Goal: Information Seeking & Learning: Check status

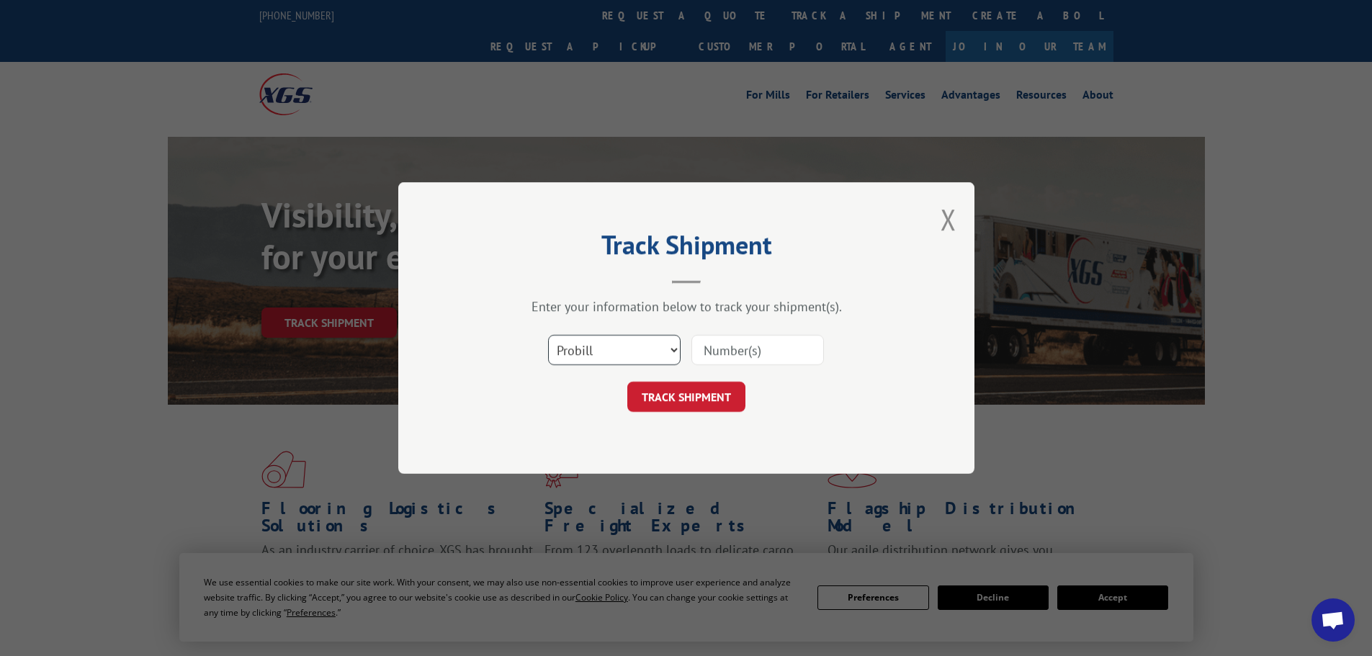
drag, startPoint x: 606, startPoint y: 346, endPoint x: 601, endPoint y: 360, distance: 14.6
click at [606, 346] on select "Select category... Probill BOL PO" at bounding box center [614, 350] width 132 height 30
select select "bol"
click at [548, 335] on select "Select category... Probill BOL PO" at bounding box center [614, 350] width 132 height 30
click at [706, 364] on input at bounding box center [757, 350] width 132 height 30
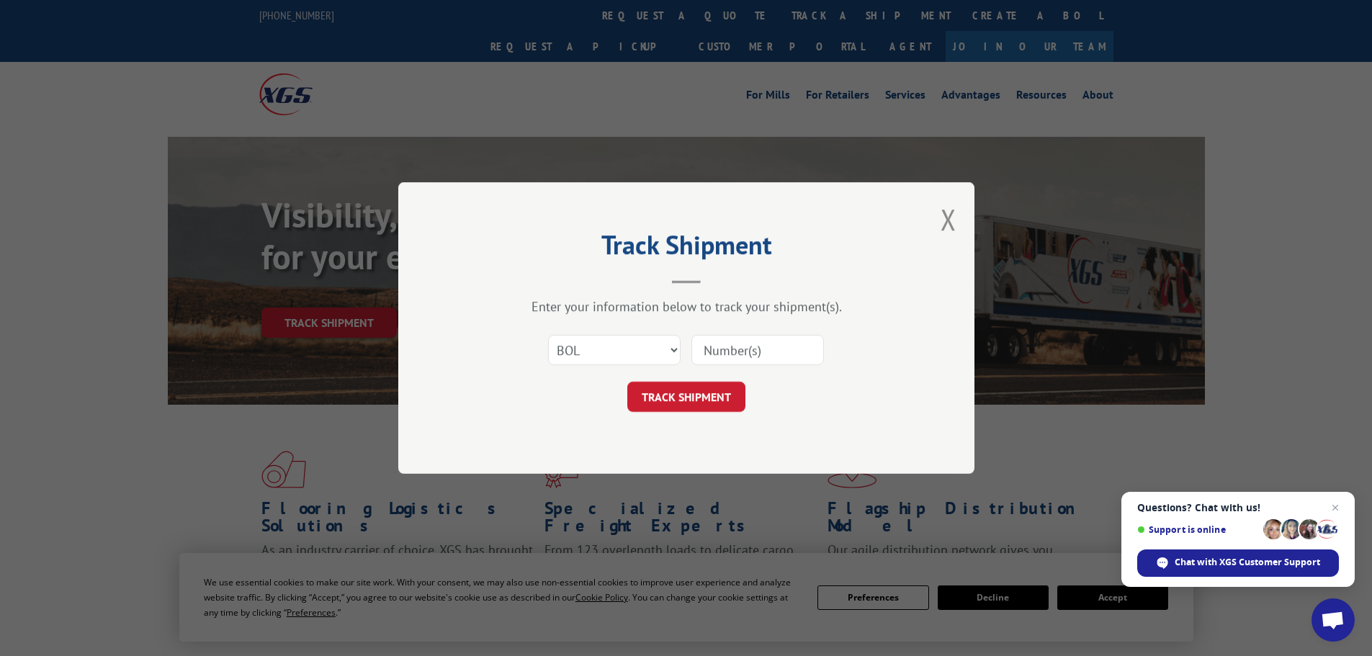
paste input "6006956"
type input "6006956"
click at [689, 410] on button "TRACK SHIPMENT" at bounding box center [686, 397] width 118 height 30
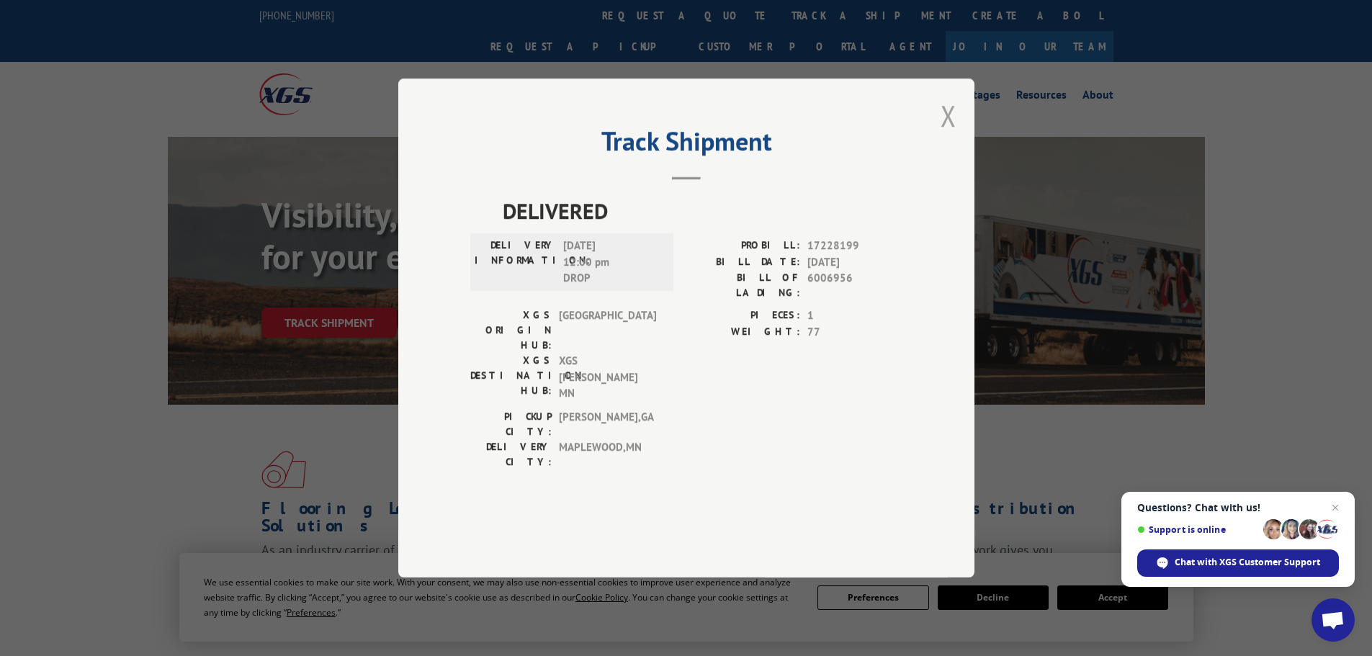
click at [954, 135] on button "Close modal" at bounding box center [948, 115] width 16 height 38
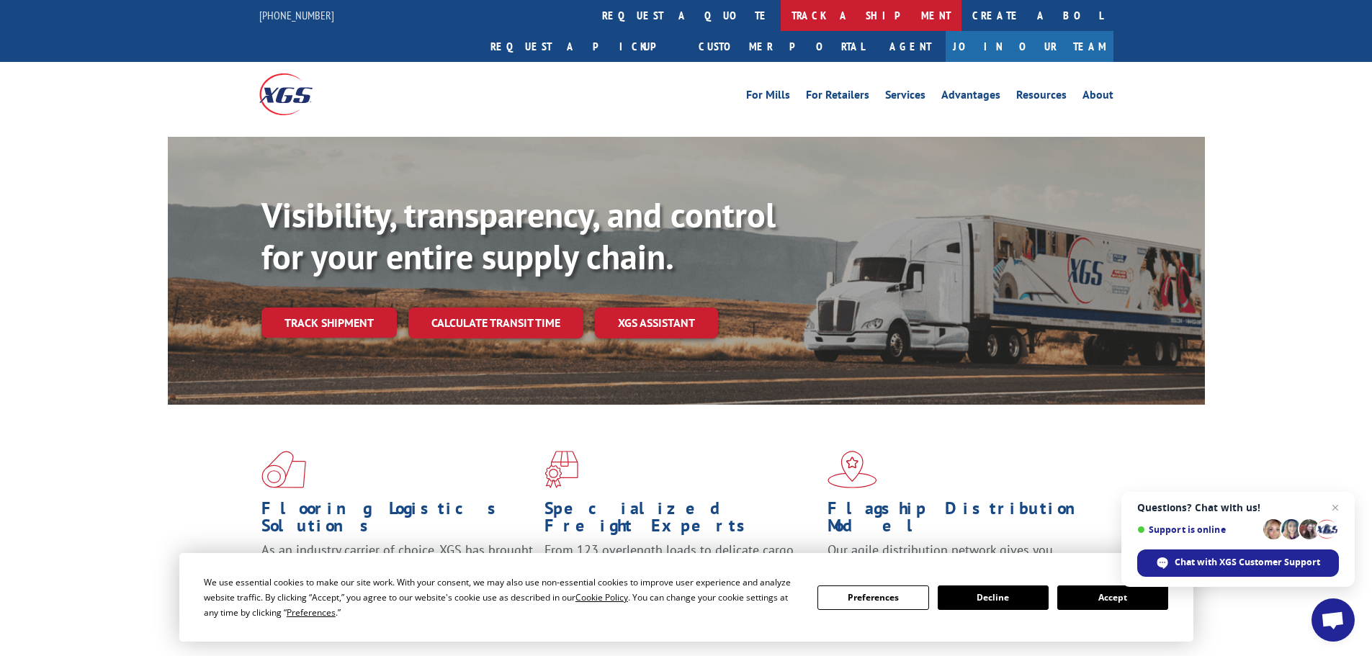
click at [781, 15] on link "track a shipment" at bounding box center [871, 15] width 181 height 31
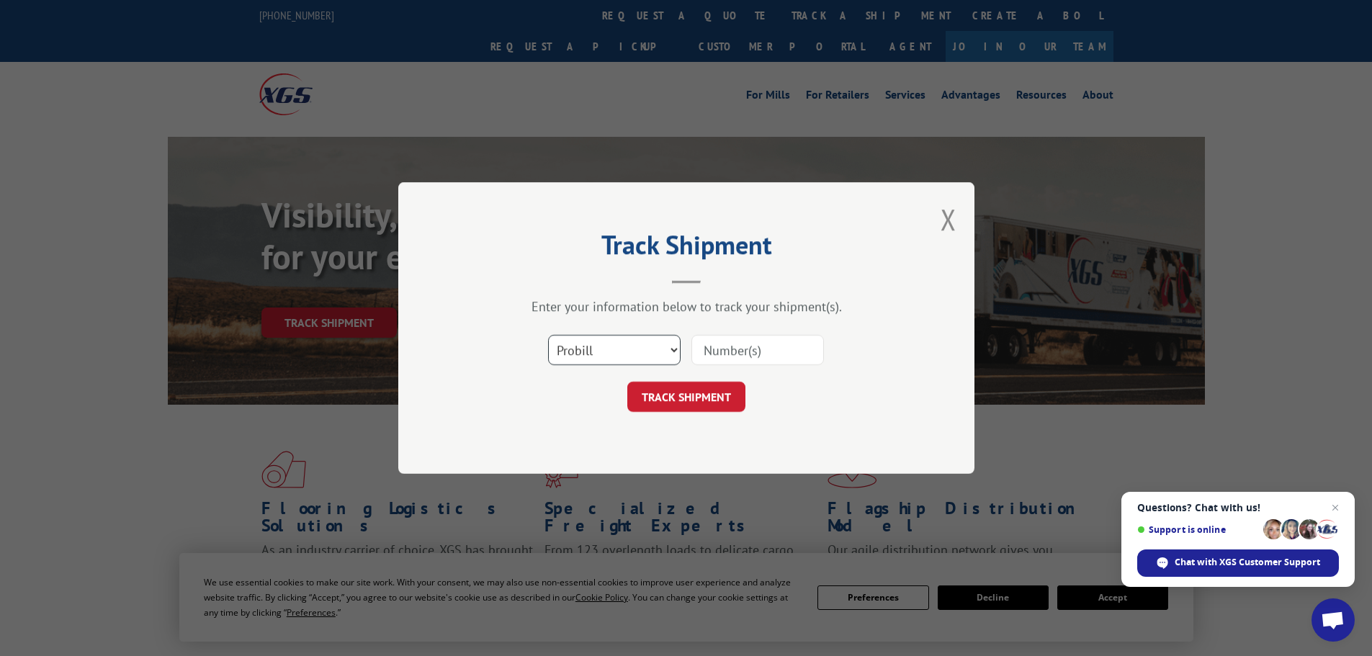
click at [580, 360] on select "Select category... Probill BOL PO" at bounding box center [614, 350] width 132 height 30
select select "bol"
click at [548, 335] on select "Select category... Probill BOL PO" at bounding box center [614, 350] width 132 height 30
click at [711, 360] on input at bounding box center [757, 350] width 132 height 30
paste input "6009824"
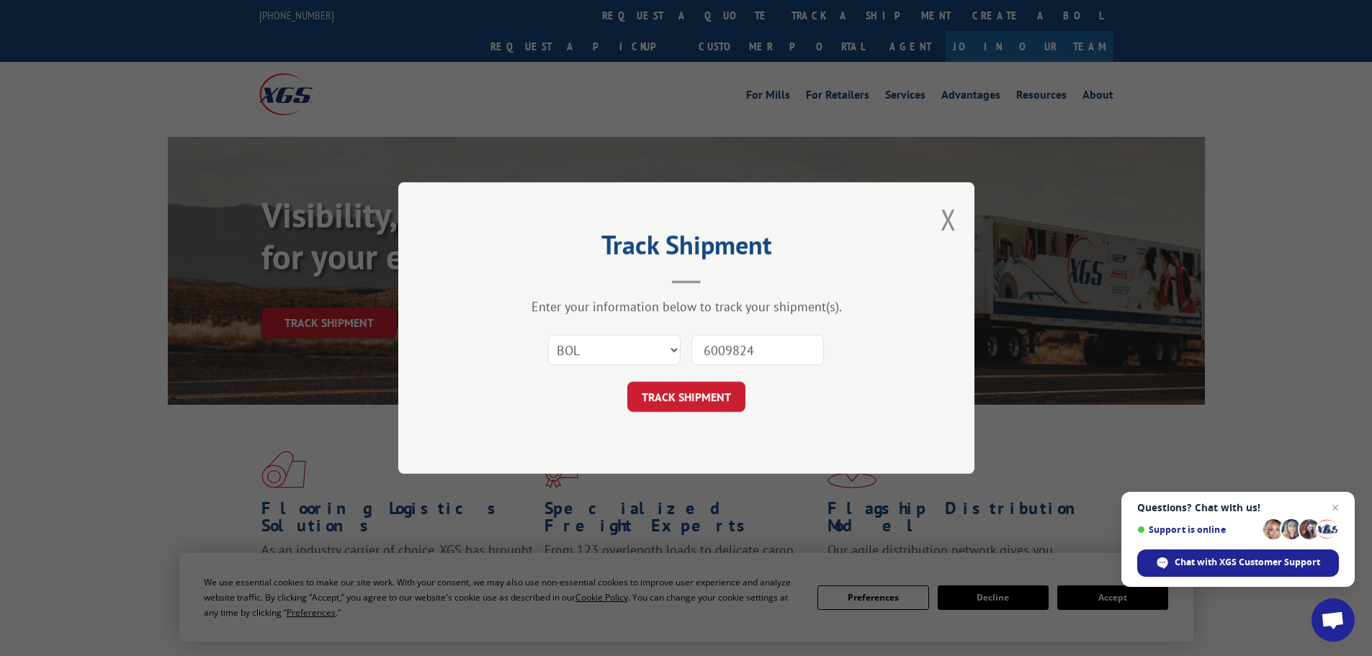
type input "6009824"
click at [702, 380] on form "Select category... Probill BOL PO 6009824 TRACK SHIPMENT" at bounding box center [686, 369] width 432 height 86
click at [701, 410] on button "TRACK SHIPMENT" at bounding box center [686, 397] width 118 height 30
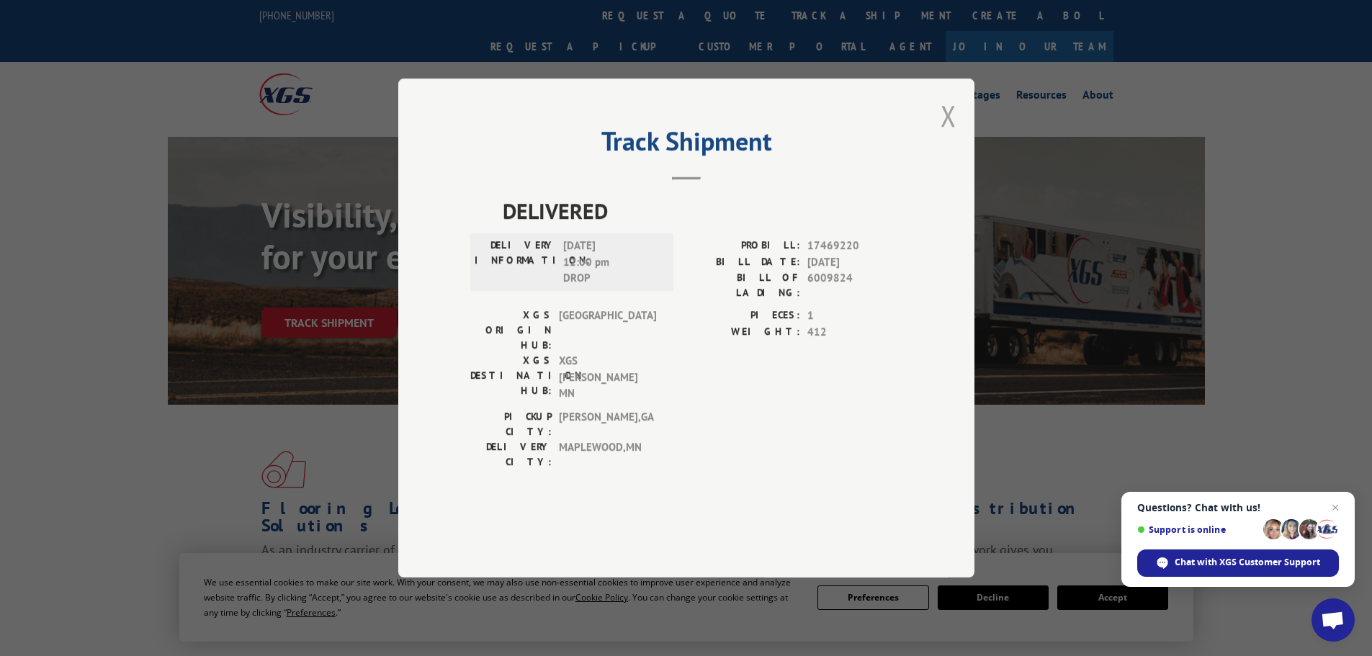
click at [945, 135] on button "Close modal" at bounding box center [948, 115] width 16 height 38
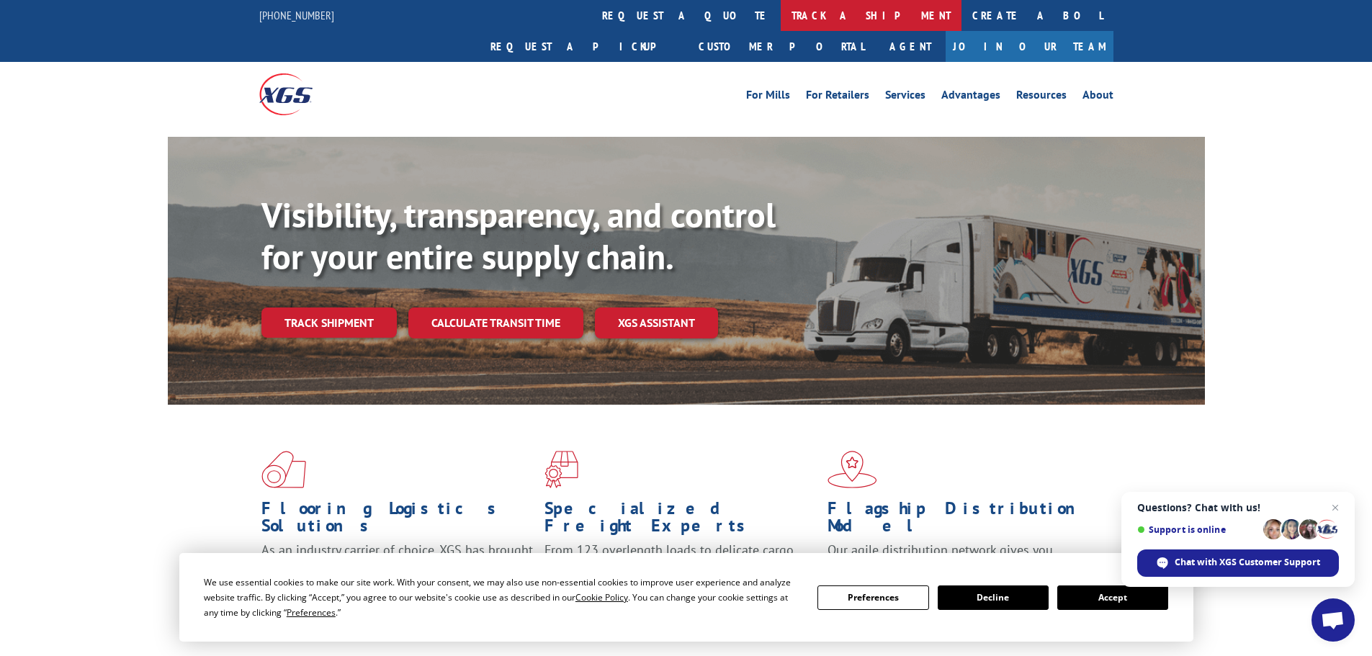
click at [781, 16] on link "track a shipment" at bounding box center [871, 15] width 181 height 31
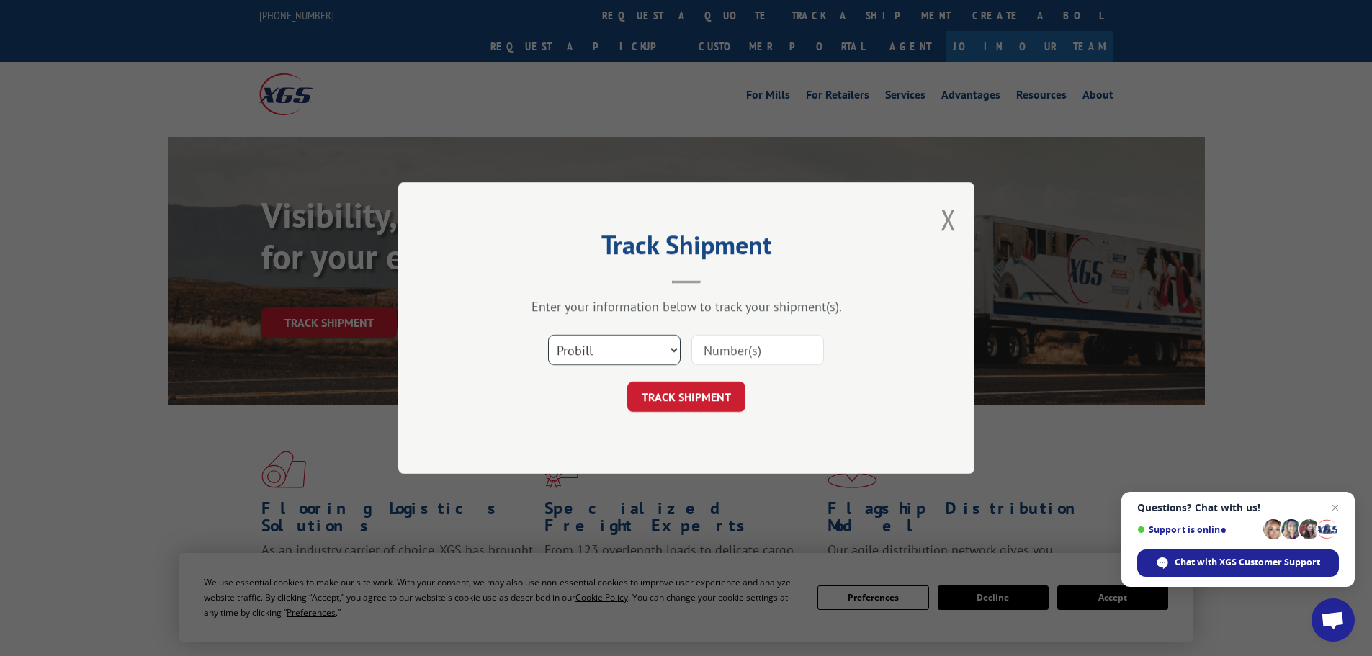
click at [588, 348] on select "Select category... Probill BOL PO" at bounding box center [614, 350] width 132 height 30
select select "bol"
click at [548, 335] on select "Select category... Probill BOL PO" at bounding box center [614, 350] width 132 height 30
drag, startPoint x: 742, startPoint y: 337, endPoint x: 737, endPoint y: 345, distance: 9.4
click at [743, 337] on input at bounding box center [757, 350] width 132 height 30
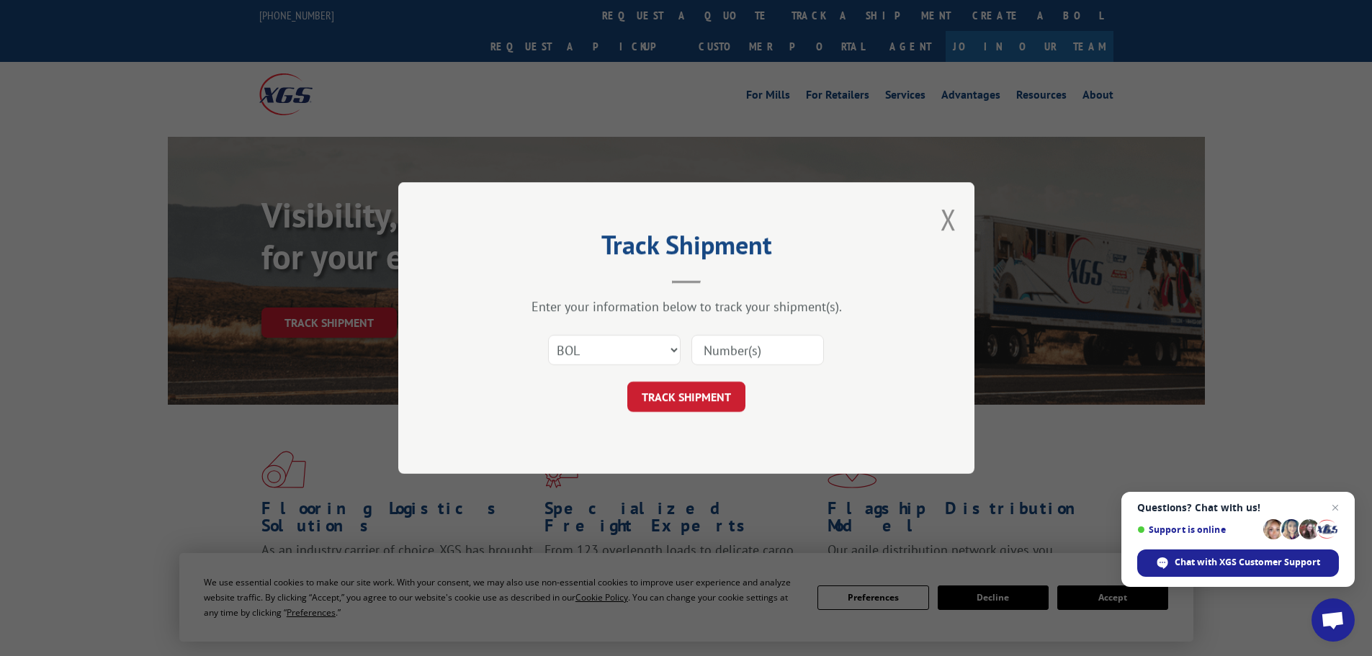
paste input "6010034"
type input "6010034"
click at [678, 399] on button "TRACK SHIPMENT" at bounding box center [686, 397] width 118 height 30
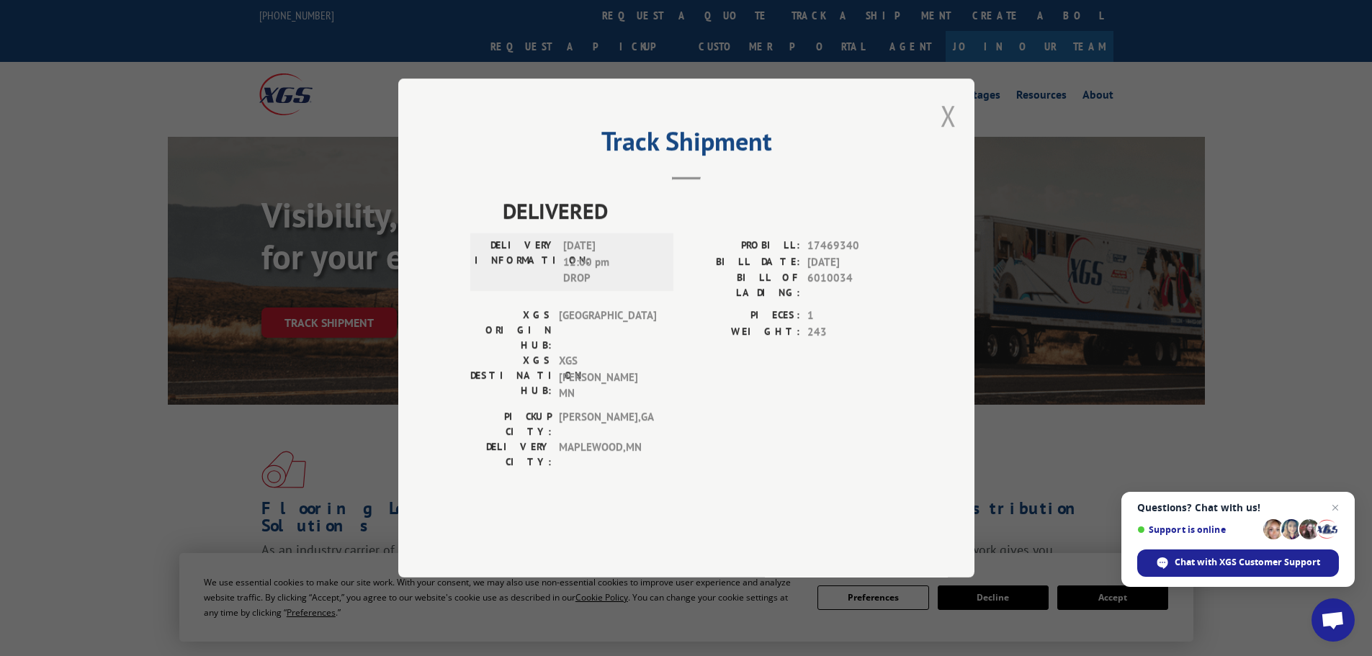
click at [946, 135] on button "Close modal" at bounding box center [948, 115] width 16 height 38
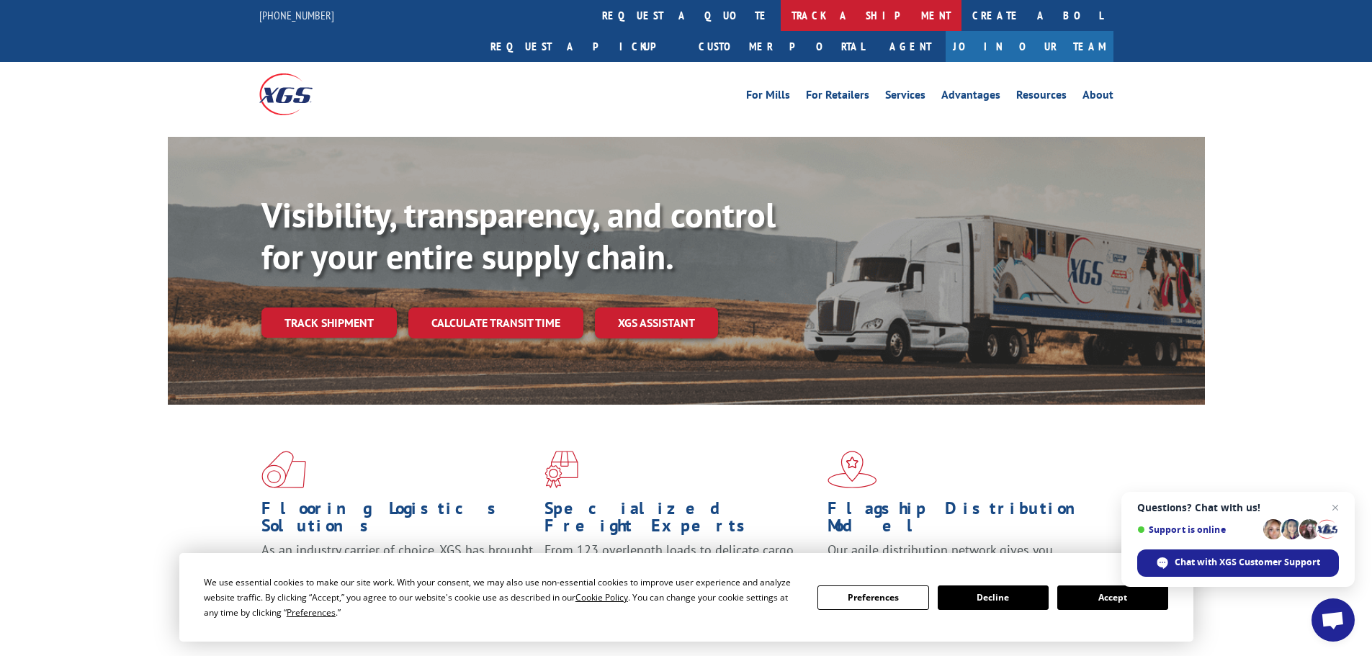
click at [781, 18] on link "track a shipment" at bounding box center [871, 15] width 181 height 31
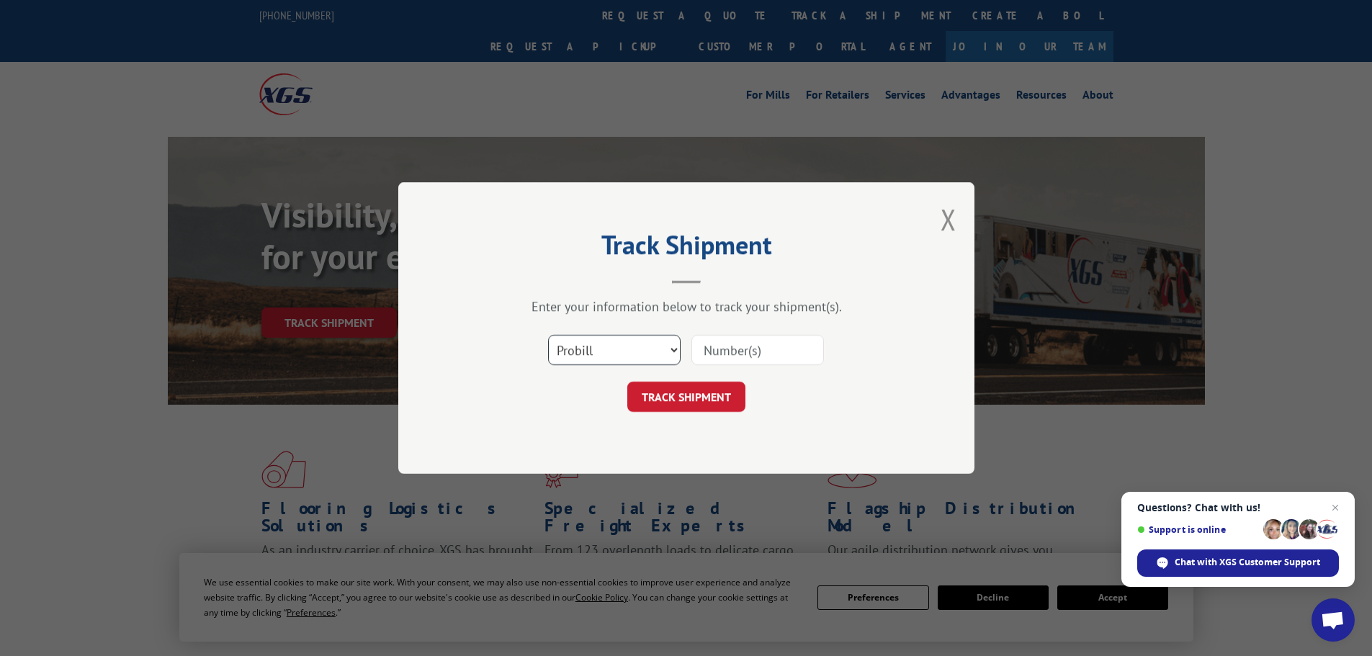
click at [583, 364] on select "Select category... Probill BOL PO" at bounding box center [614, 350] width 132 height 30
select select "bol"
click at [548, 335] on select "Select category... Probill BOL PO" at bounding box center [614, 350] width 132 height 30
click at [725, 363] on input at bounding box center [757, 350] width 132 height 30
paste input "5218209"
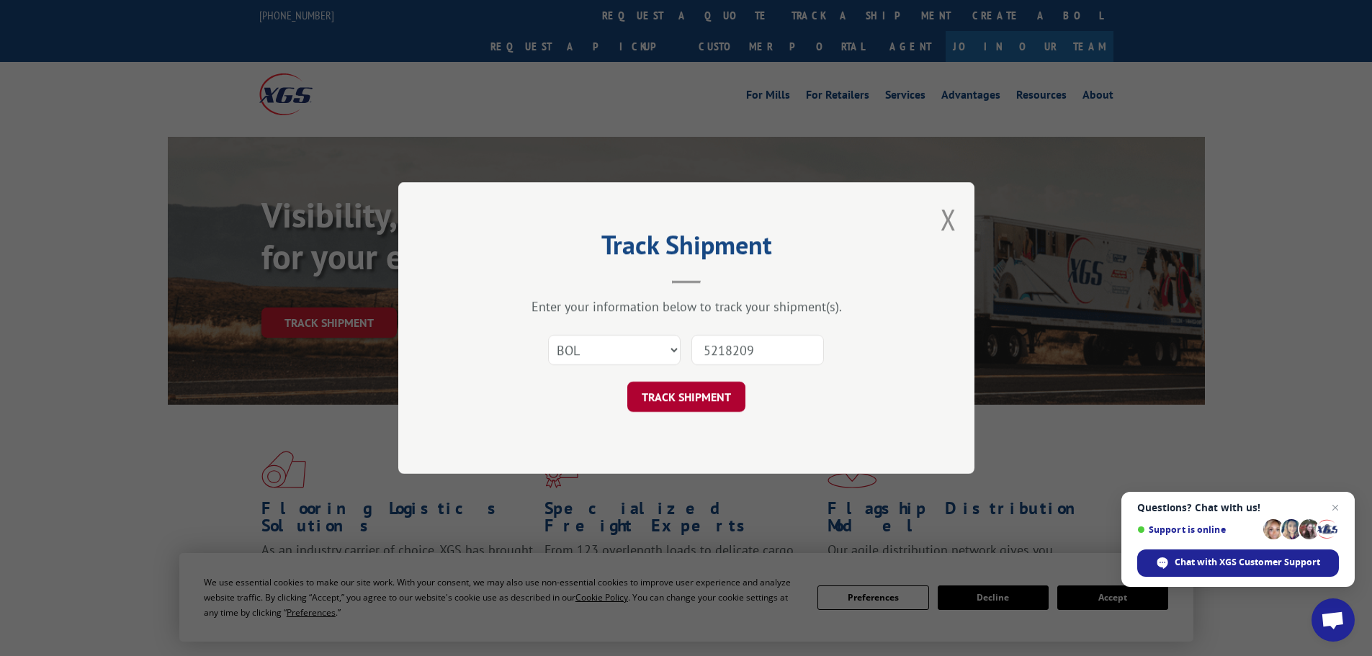
type input "5218209"
click at [687, 385] on button "TRACK SHIPMENT" at bounding box center [686, 397] width 118 height 30
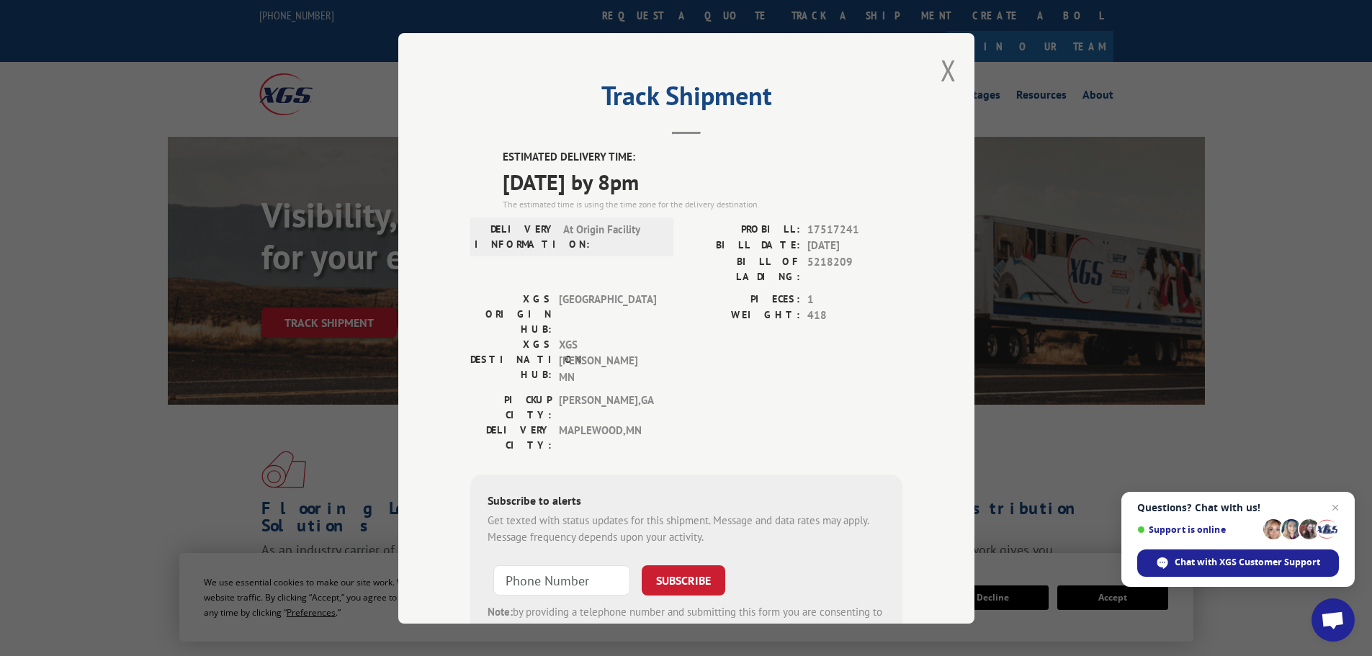
click at [940, 66] on button "Close modal" at bounding box center [948, 70] width 16 height 38
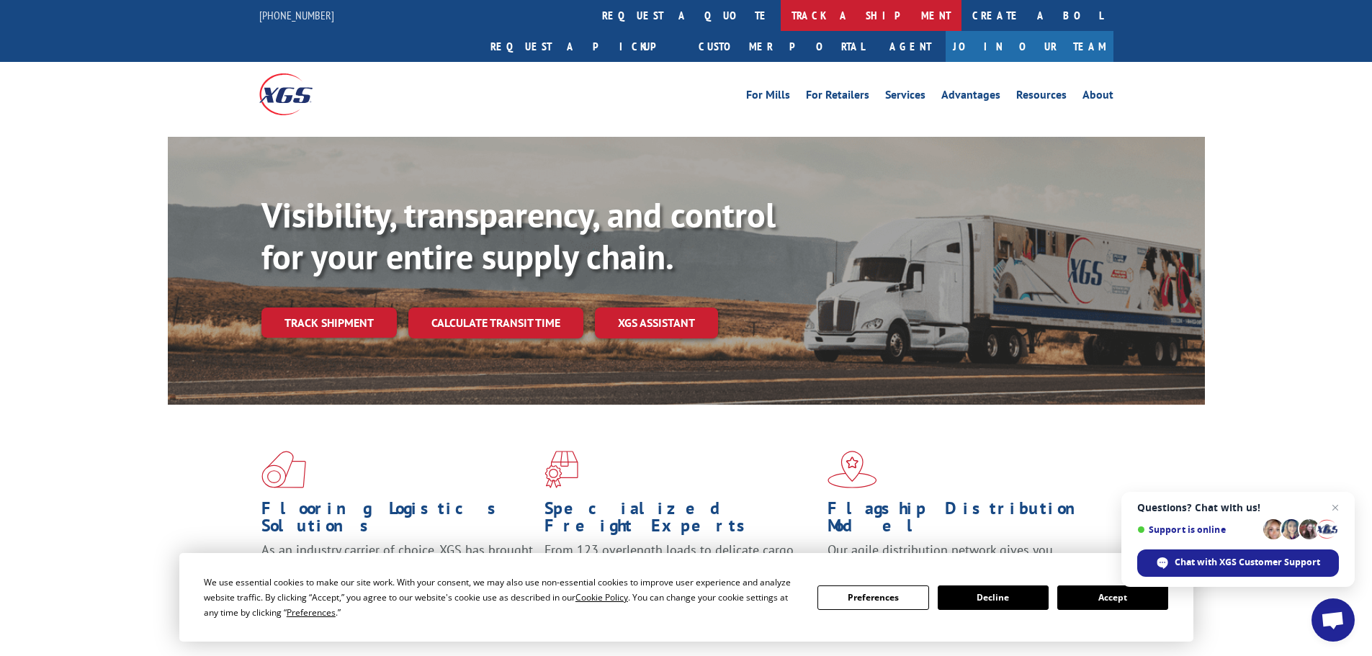
click at [781, 19] on link "track a shipment" at bounding box center [871, 15] width 181 height 31
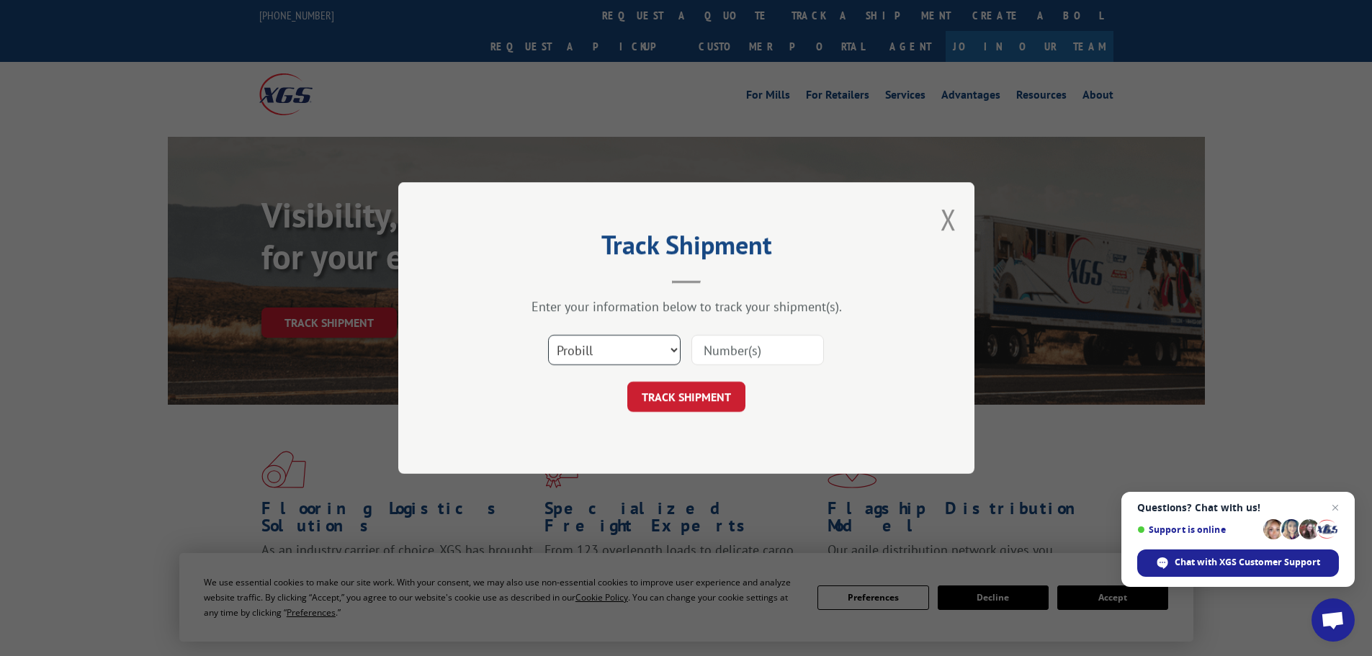
drag, startPoint x: 603, startPoint y: 341, endPoint x: 592, endPoint y: 361, distance: 23.2
click at [602, 341] on select "Select category... Probill BOL PO" at bounding box center [614, 350] width 132 height 30
select select "bol"
click at [548, 335] on select "Select category... Probill BOL PO" at bounding box center [614, 350] width 132 height 30
click at [750, 353] on input at bounding box center [757, 350] width 132 height 30
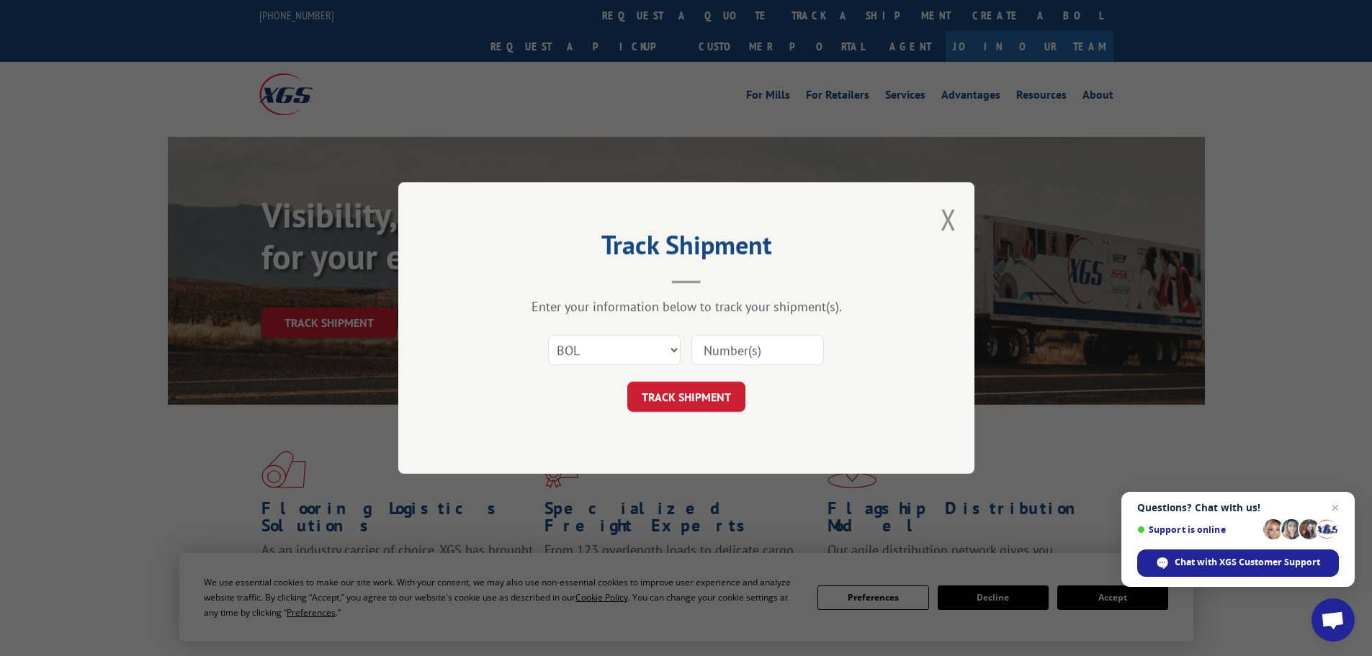
paste input "6013468"
type input "6013468"
click at [687, 394] on button "TRACK SHIPMENT" at bounding box center [686, 397] width 118 height 30
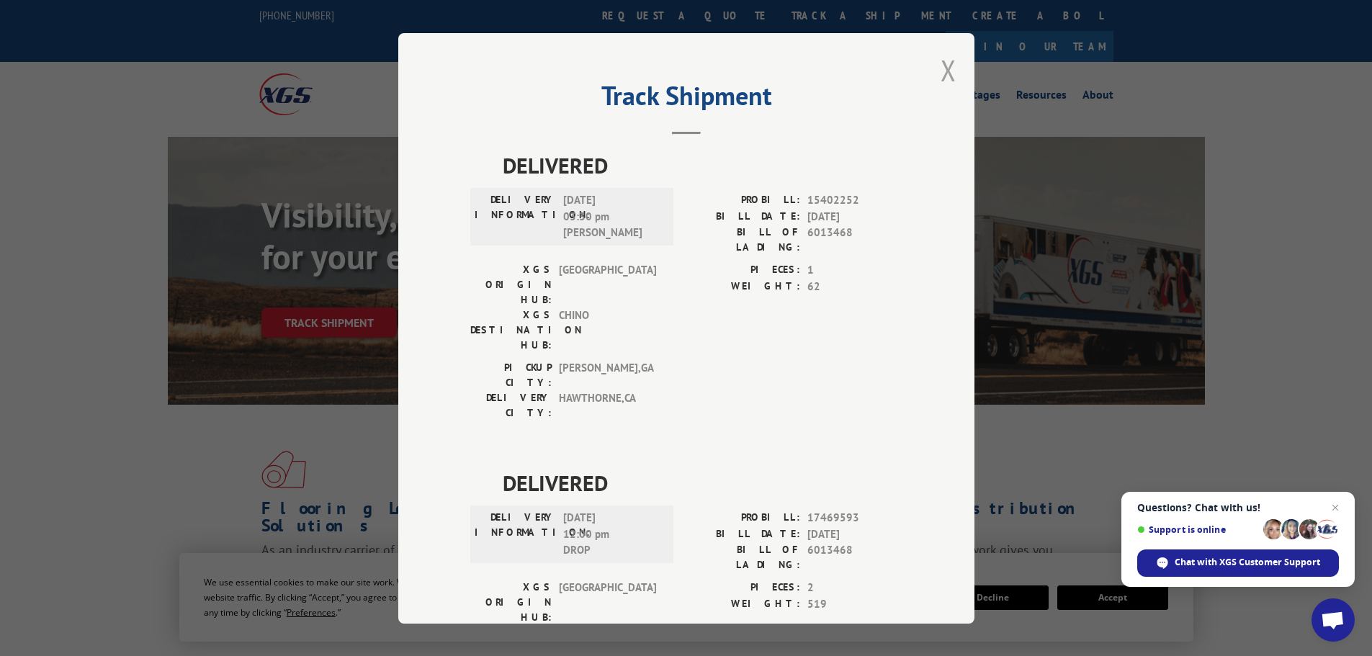
click at [945, 66] on button "Close modal" at bounding box center [948, 70] width 16 height 38
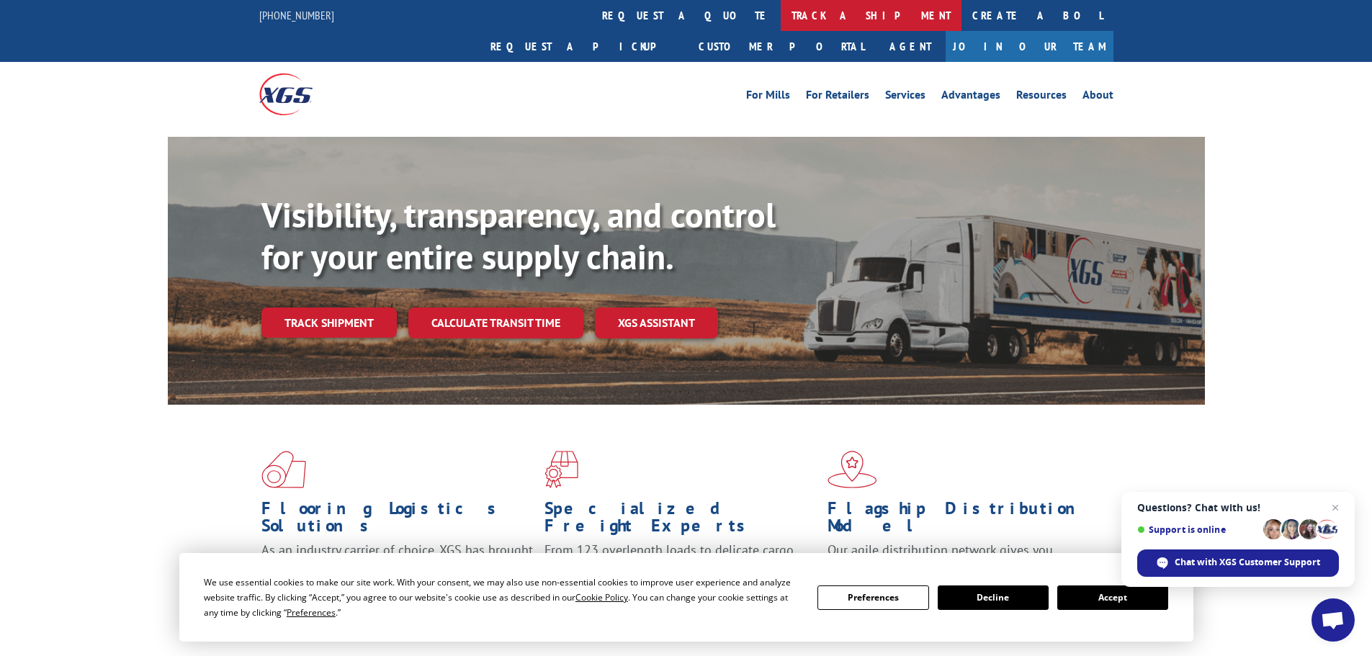
click at [781, 18] on link "track a shipment" at bounding box center [871, 15] width 181 height 31
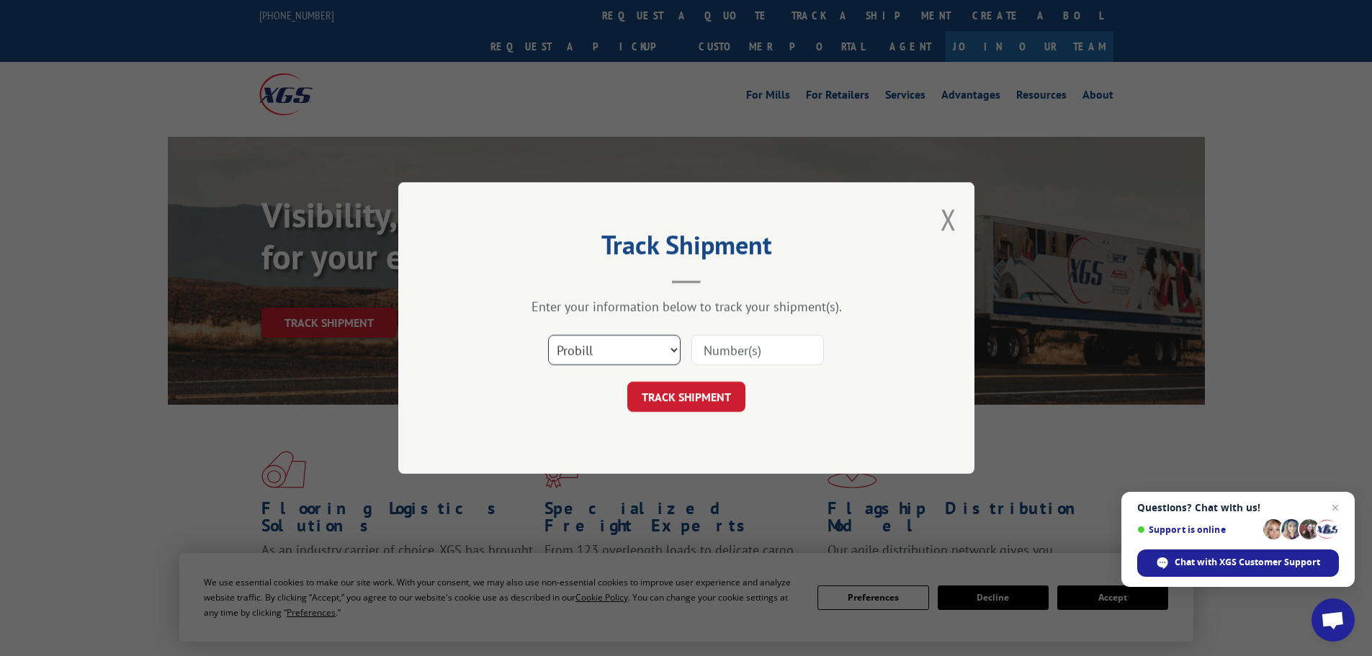
drag, startPoint x: 580, startPoint y: 351, endPoint x: 572, endPoint y: 360, distance: 11.7
click at [579, 351] on select "Select category... Probill BOL PO" at bounding box center [614, 350] width 132 height 30
select select "bol"
click at [548, 335] on select "Select category... Probill BOL PO" at bounding box center [614, 350] width 132 height 30
click at [725, 346] on input at bounding box center [757, 350] width 132 height 30
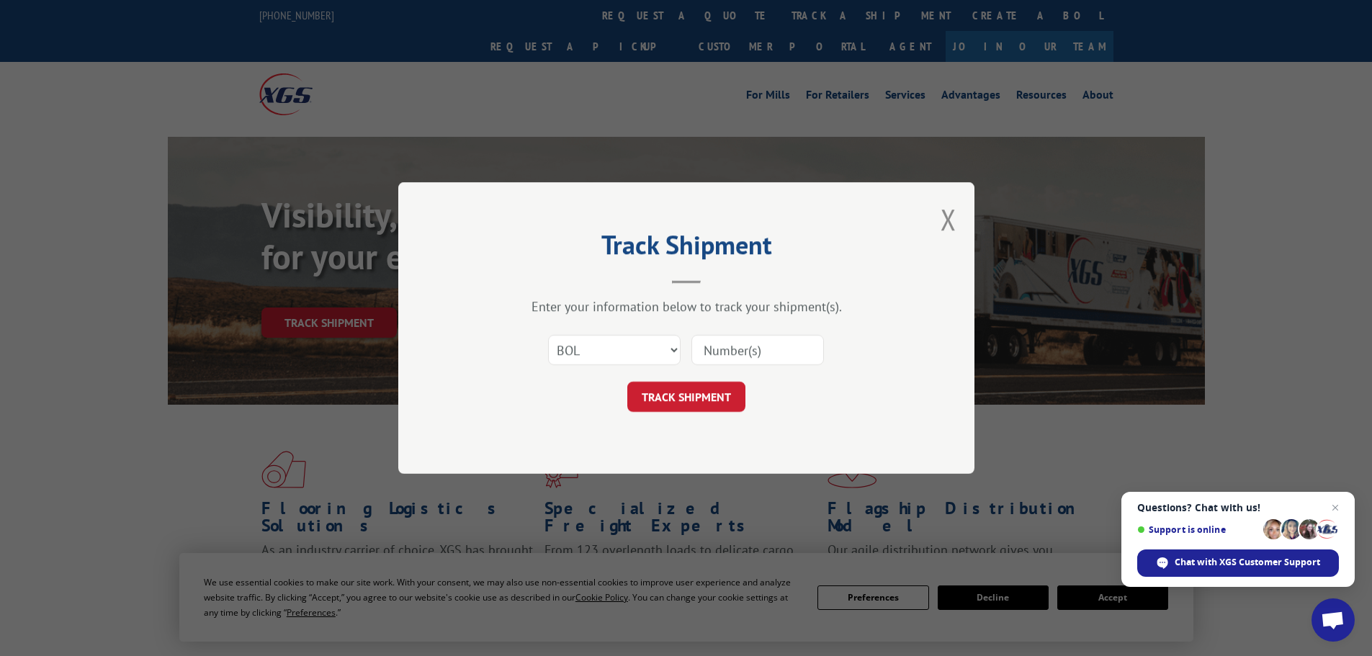
paste input "6013835"
type input "6013835"
click at [660, 398] on button "TRACK SHIPMENT" at bounding box center [686, 397] width 118 height 30
